Goal: Transaction & Acquisition: Purchase product/service

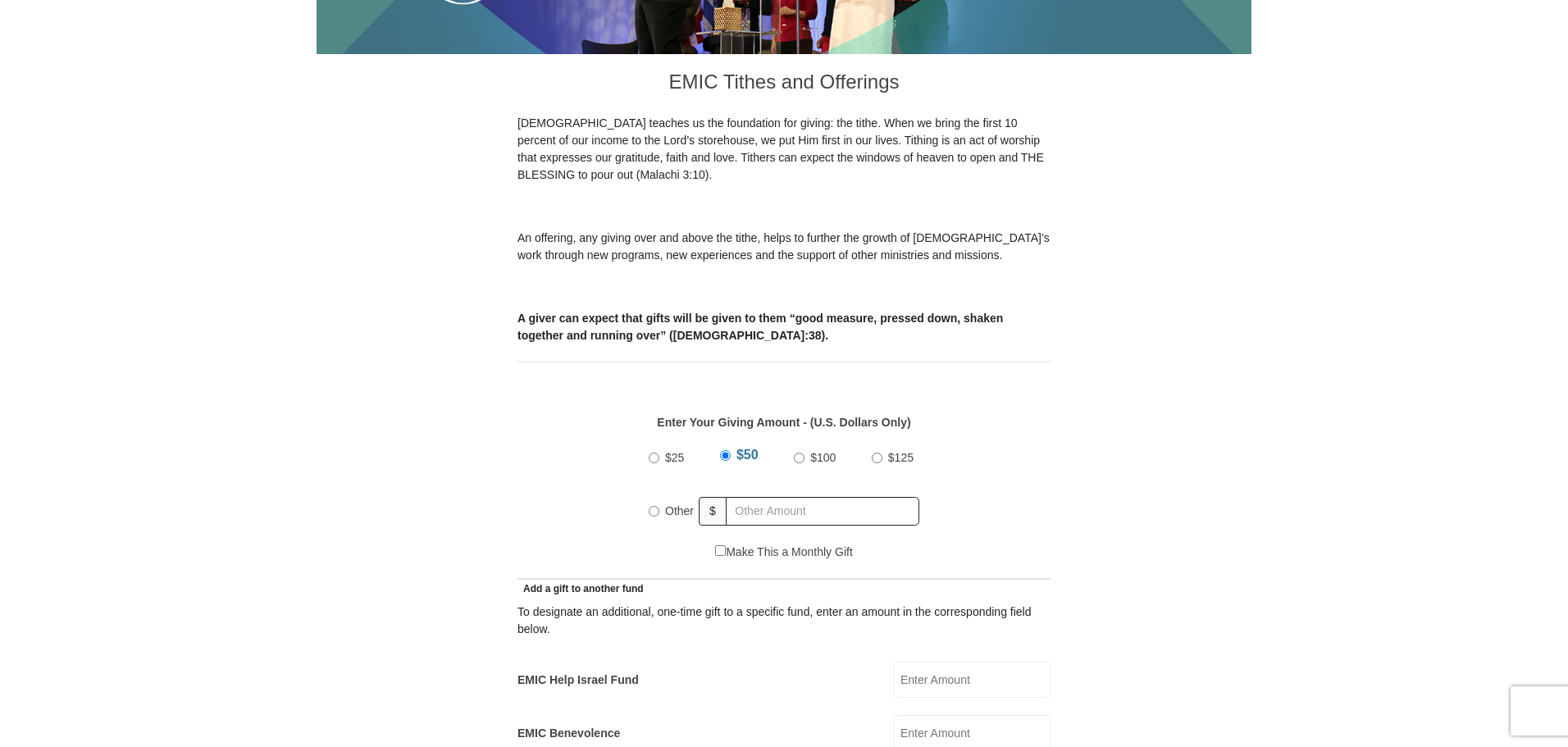
scroll to position [408, 0]
click at [652, 504] on input "Other" at bounding box center [654, 509] width 10 height 10
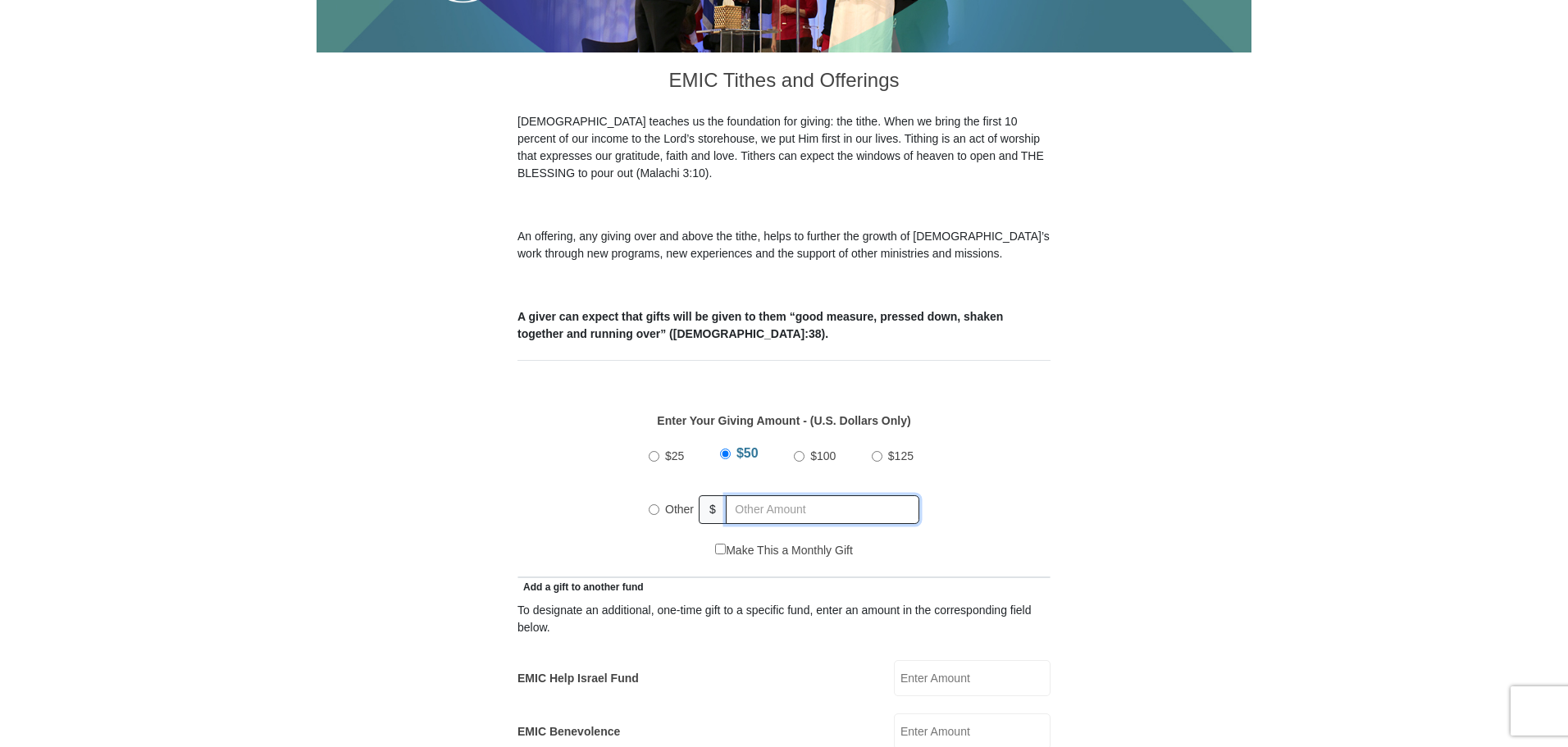
radio input "true"
click at [753, 495] on input "text" at bounding box center [825, 509] width 188 height 29
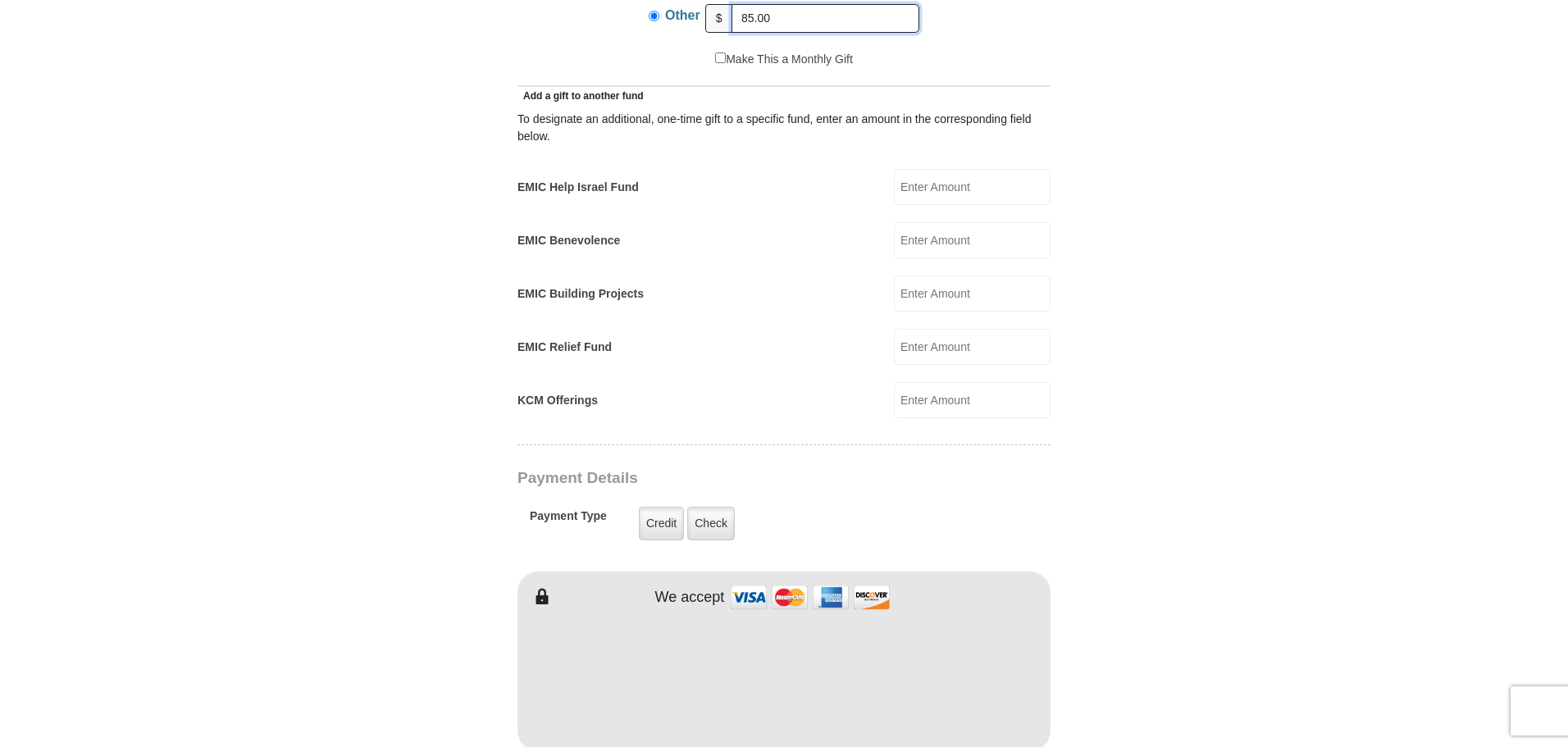
scroll to position [900, 0]
type input "85.00"
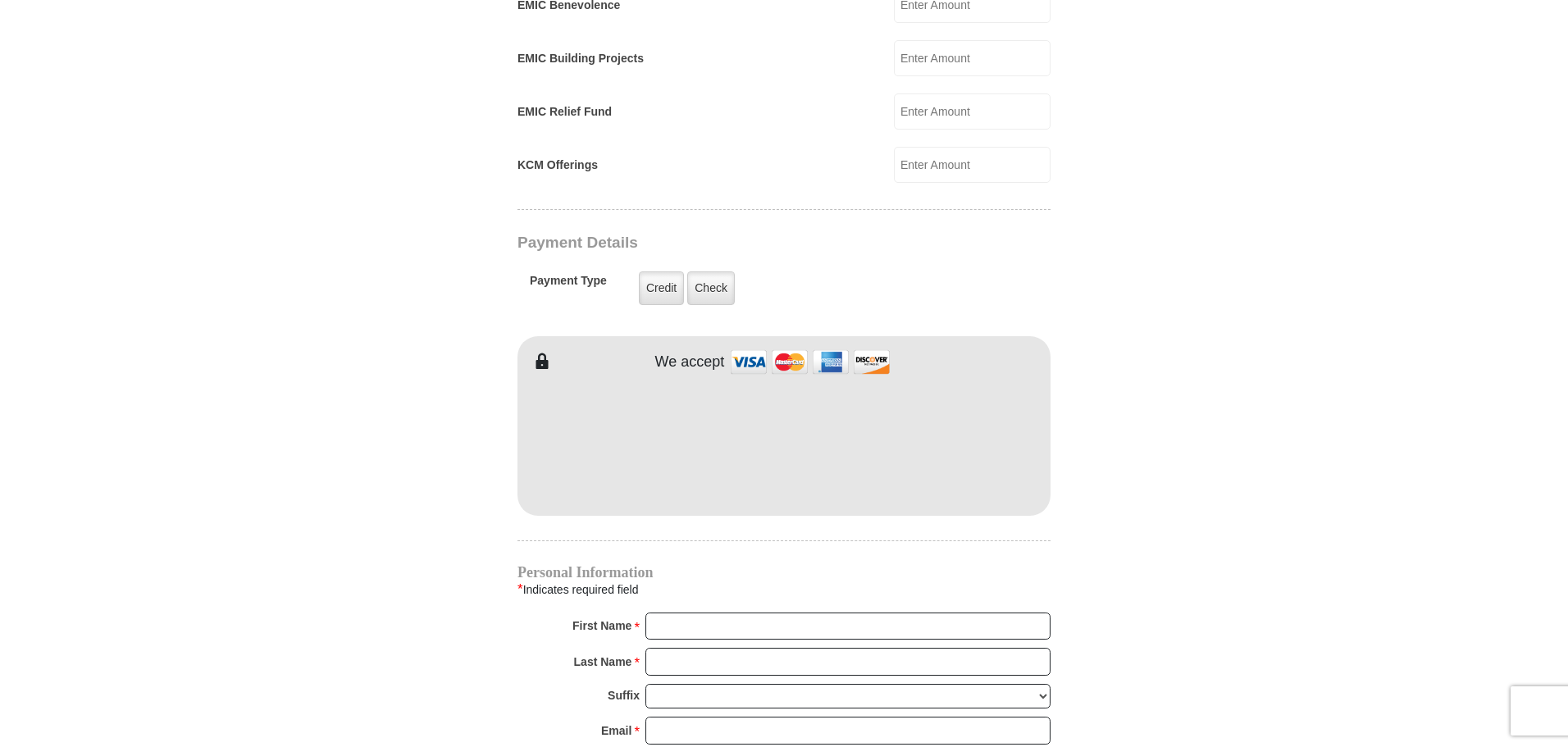
scroll to position [1136, 0]
click at [659, 612] on input "First Name *" at bounding box center [849, 626] width 406 height 28
type input "L"
type input "Dent"
type input "Timberman"
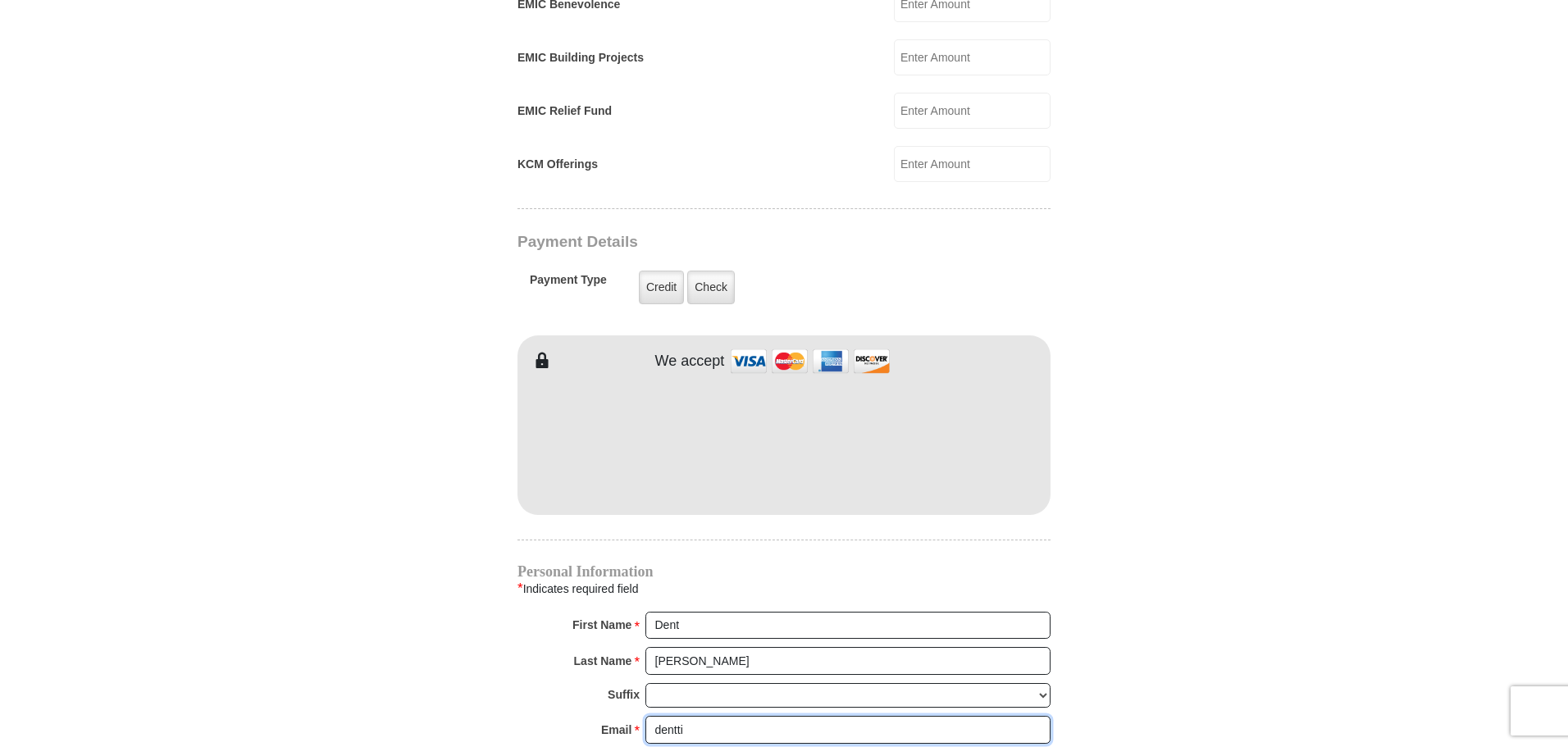
type input "denttimberman@gmail.com"
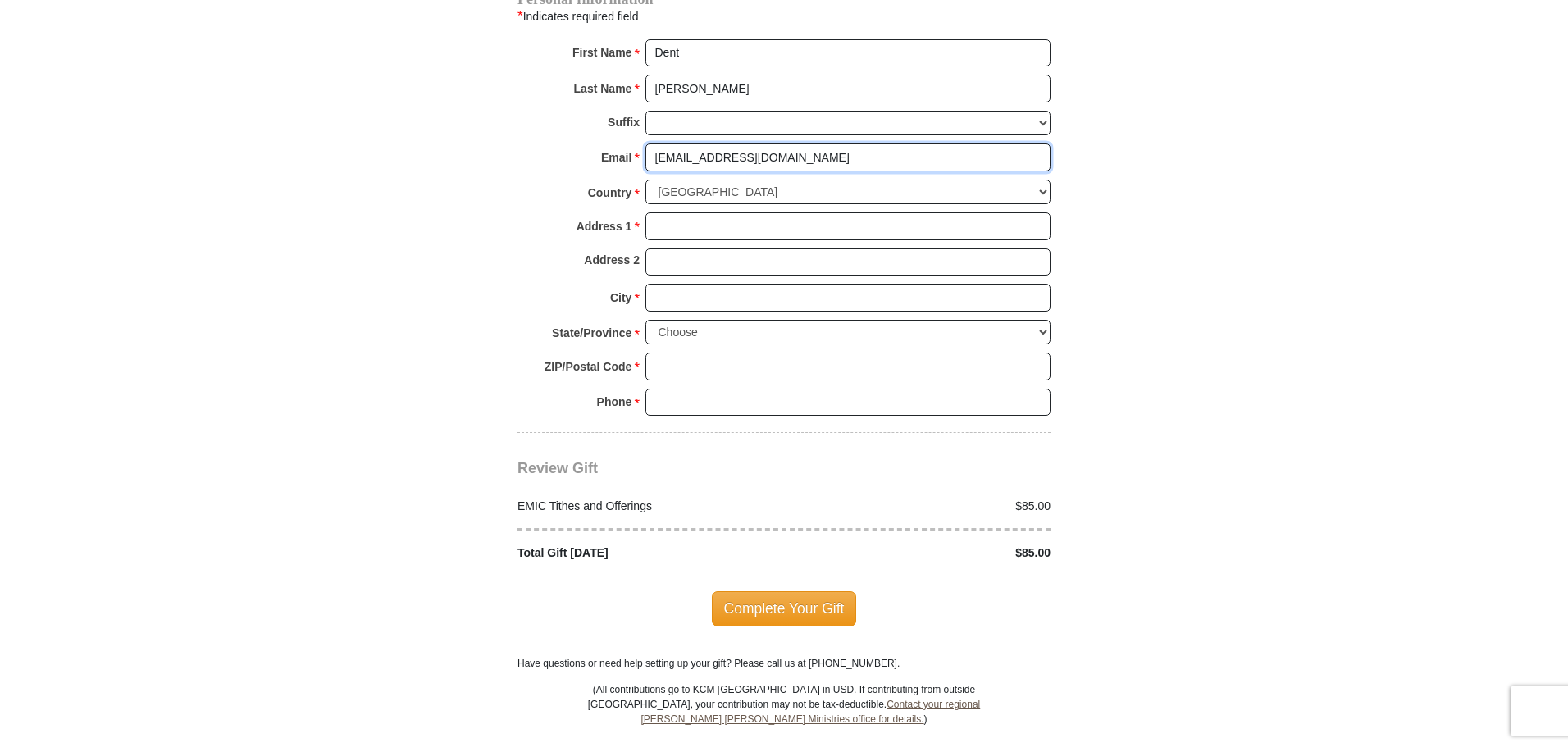
scroll to position [1710, 0]
click at [690, 211] on input "Address 1 *" at bounding box center [849, 225] width 406 height 28
type input "P O Box 1374"
type input "Springtown"
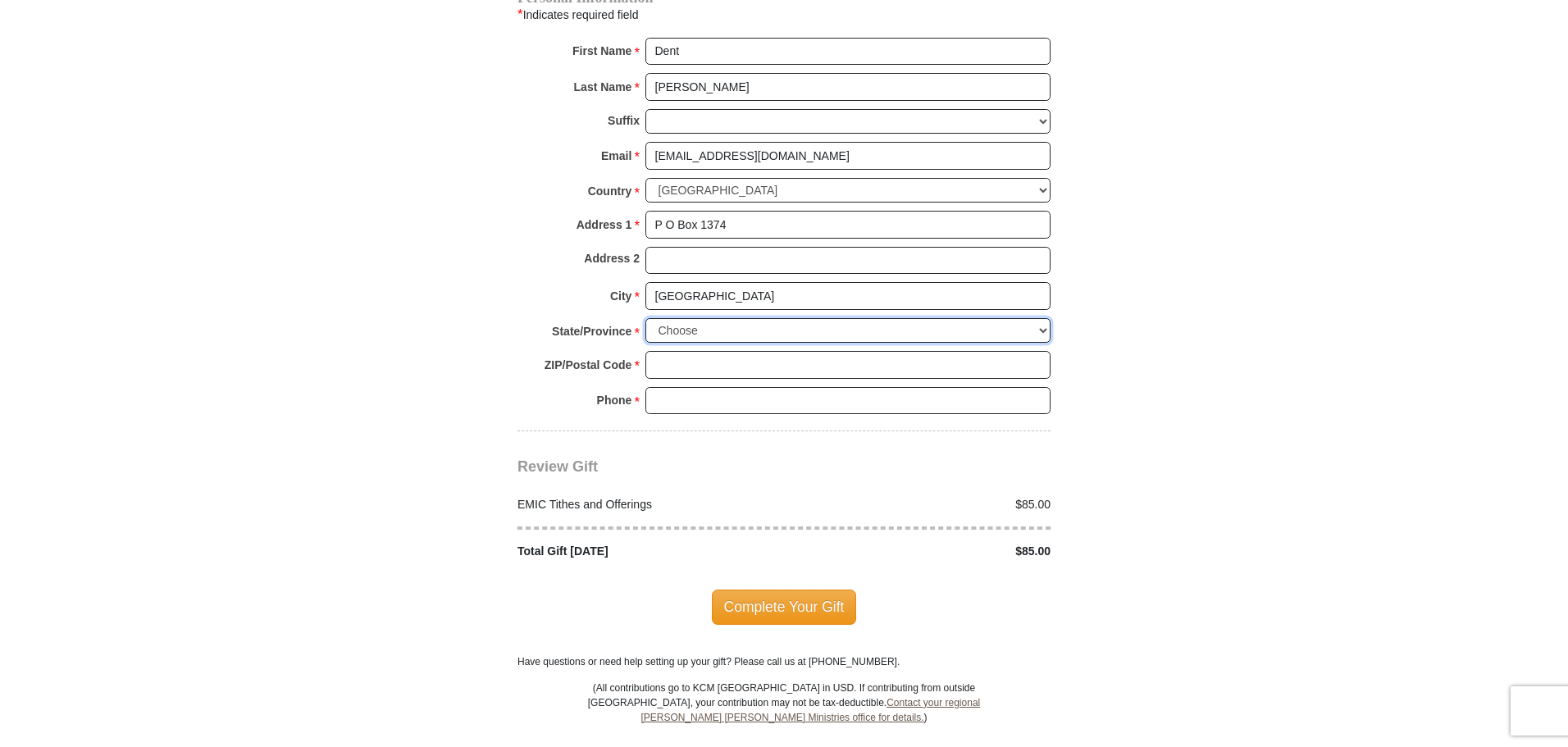
select select "TX"
type input "76082"
type input "(307) 359-1128"
click at [769, 590] on span "Complete Your Gift" at bounding box center [785, 606] width 145 height 34
